Goal: Task Accomplishment & Management: Use online tool/utility

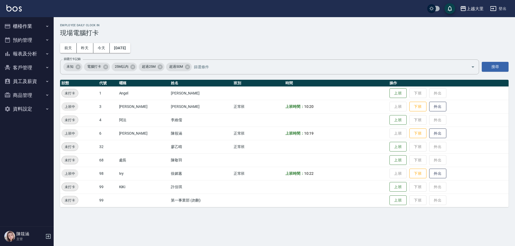
click at [13, 107] on button "資料設定" at bounding box center [26, 109] width 49 height 14
drag, startPoint x: 23, startPoint y: 112, endPoint x: 18, endPoint y: 103, distance: 10.1
click at [21, 113] on button "資料設定" at bounding box center [26, 109] width 49 height 14
click at [32, 77] on button "員工及薪資" at bounding box center [26, 82] width 49 height 14
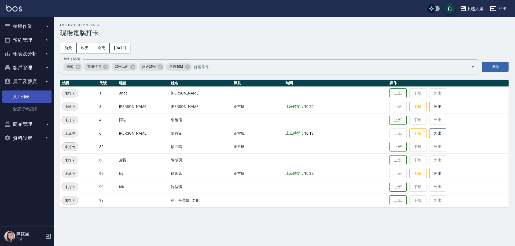
click at [26, 94] on link "員工列表" at bounding box center [26, 97] width 49 height 12
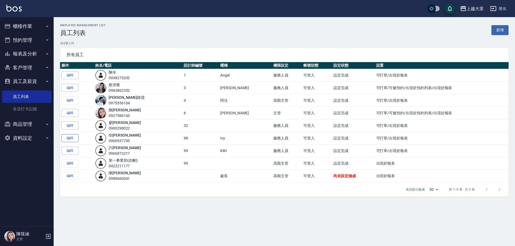
click at [72, 136] on link "編輯" at bounding box center [69, 138] width 17 height 8
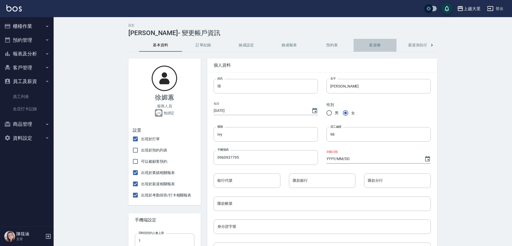
click at [378, 42] on button "薪資條" at bounding box center [374, 45] width 43 height 13
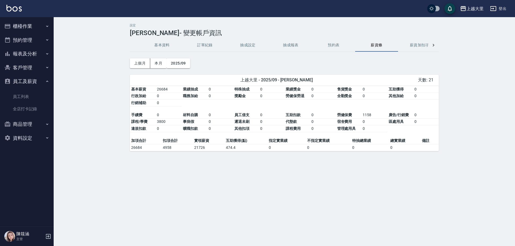
click at [44, 82] on button "員工及薪資" at bounding box center [26, 82] width 49 height 14
click at [28, 21] on button "櫃檯作業" at bounding box center [26, 26] width 49 height 14
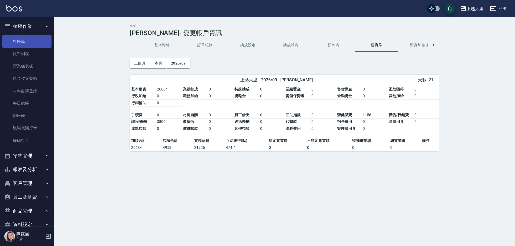
click at [35, 35] on link "打帳單" at bounding box center [26, 41] width 49 height 12
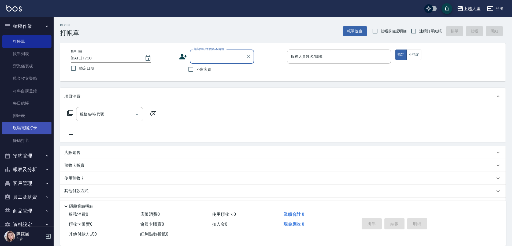
click at [27, 128] on link "現場電腦打卡" at bounding box center [26, 128] width 49 height 12
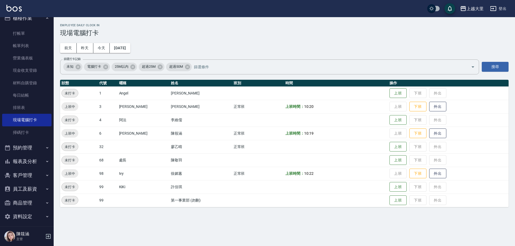
scroll to position [12, 0]
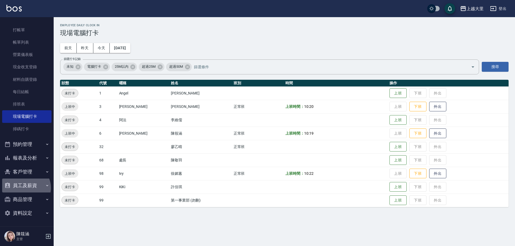
click at [25, 188] on button "員工及薪資" at bounding box center [26, 186] width 49 height 14
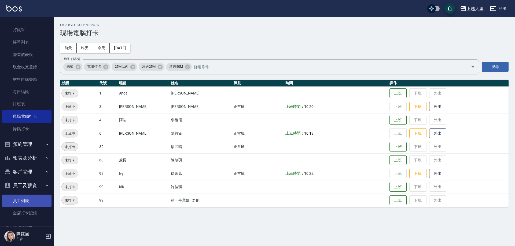
click at [20, 196] on link "員工列表" at bounding box center [26, 201] width 49 height 12
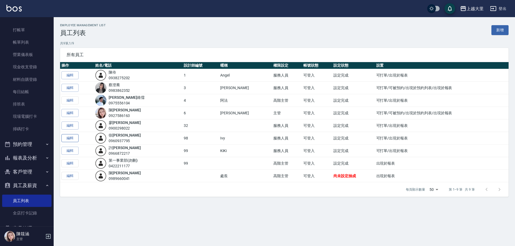
click at [72, 138] on link "編輯" at bounding box center [69, 138] width 17 height 8
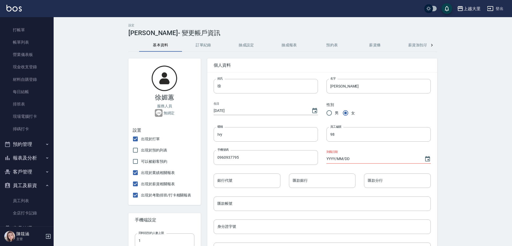
click at [381, 49] on button "薪資條" at bounding box center [374, 45] width 43 height 13
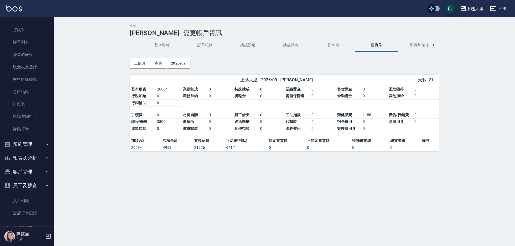
click at [30, 185] on button "員工及薪資" at bounding box center [26, 186] width 49 height 14
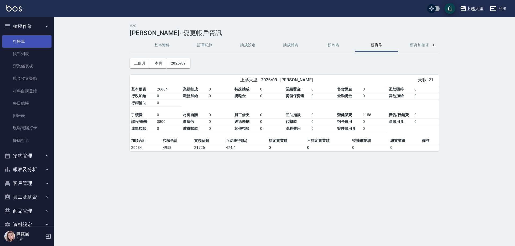
click at [28, 43] on link "打帳單" at bounding box center [26, 41] width 49 height 12
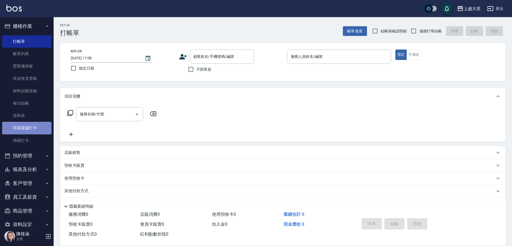
click at [37, 126] on link "現場電腦打卡" at bounding box center [26, 128] width 49 height 12
